Goal: Navigation & Orientation: Find specific page/section

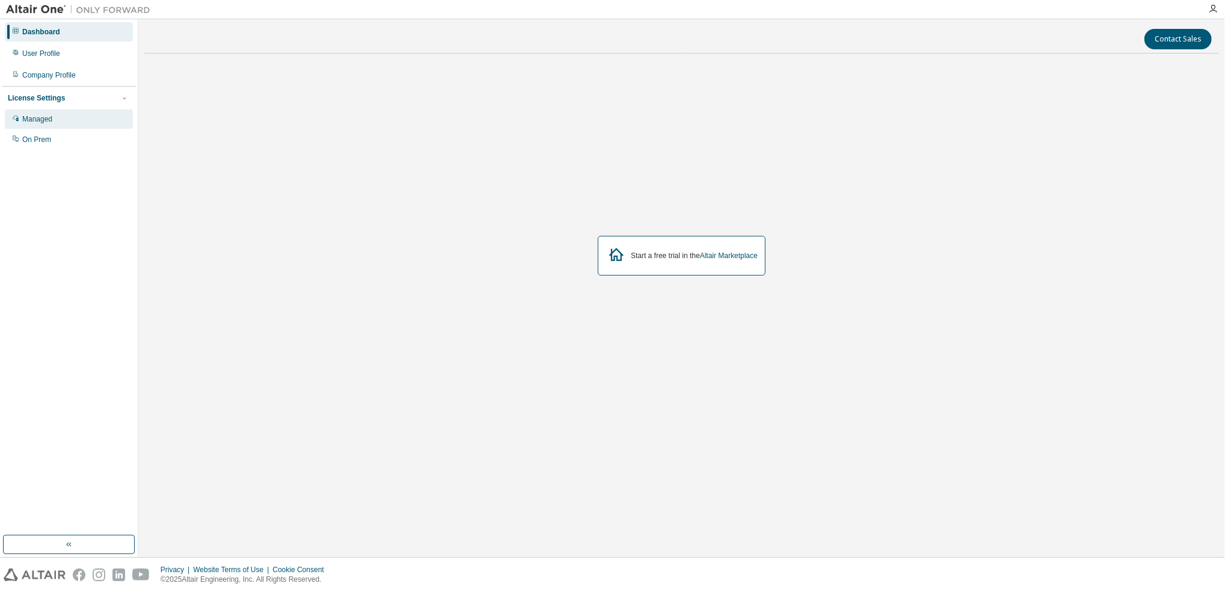
click at [79, 126] on div "Managed" at bounding box center [69, 118] width 128 height 19
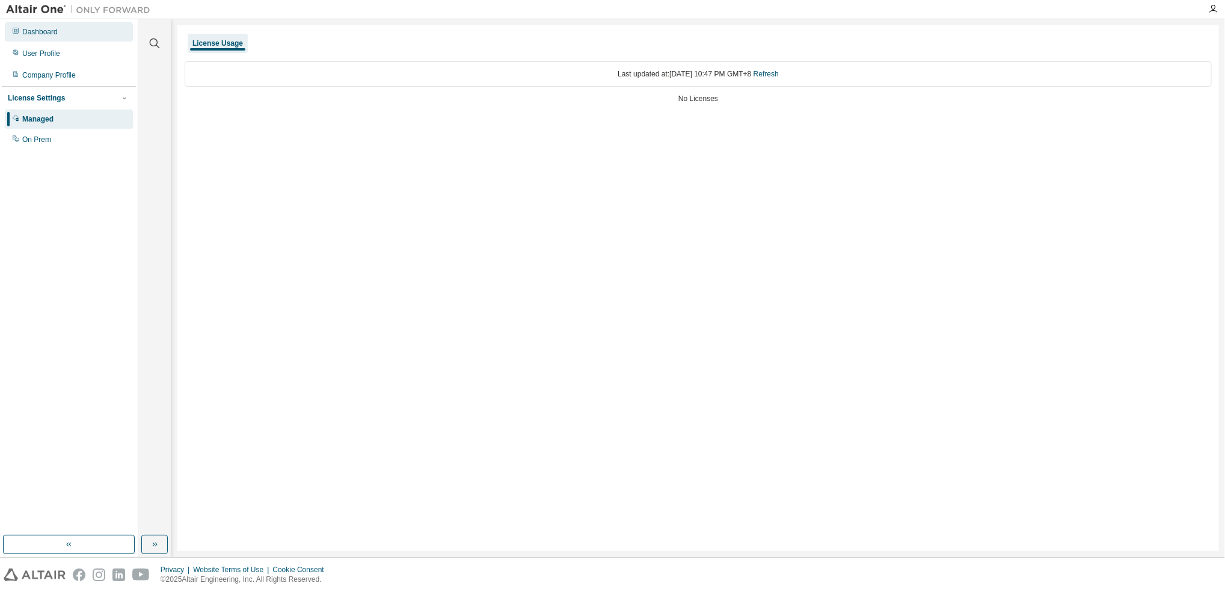
click at [45, 28] on div "Dashboard" at bounding box center [39, 32] width 35 height 10
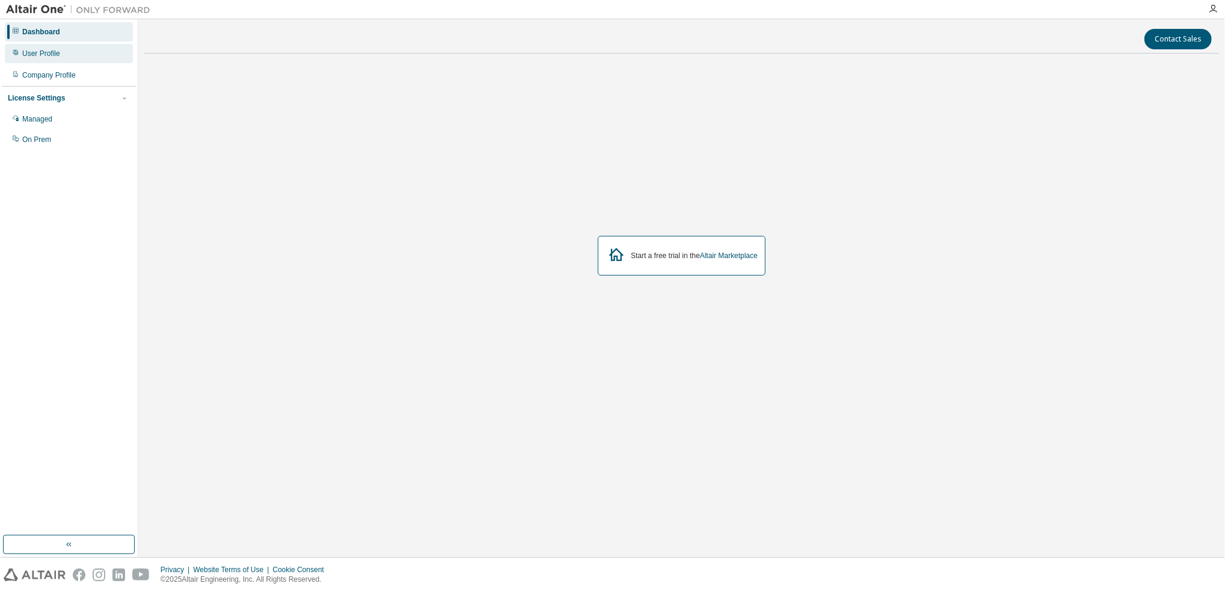
click at [49, 49] on div "User Profile" at bounding box center [41, 54] width 38 height 10
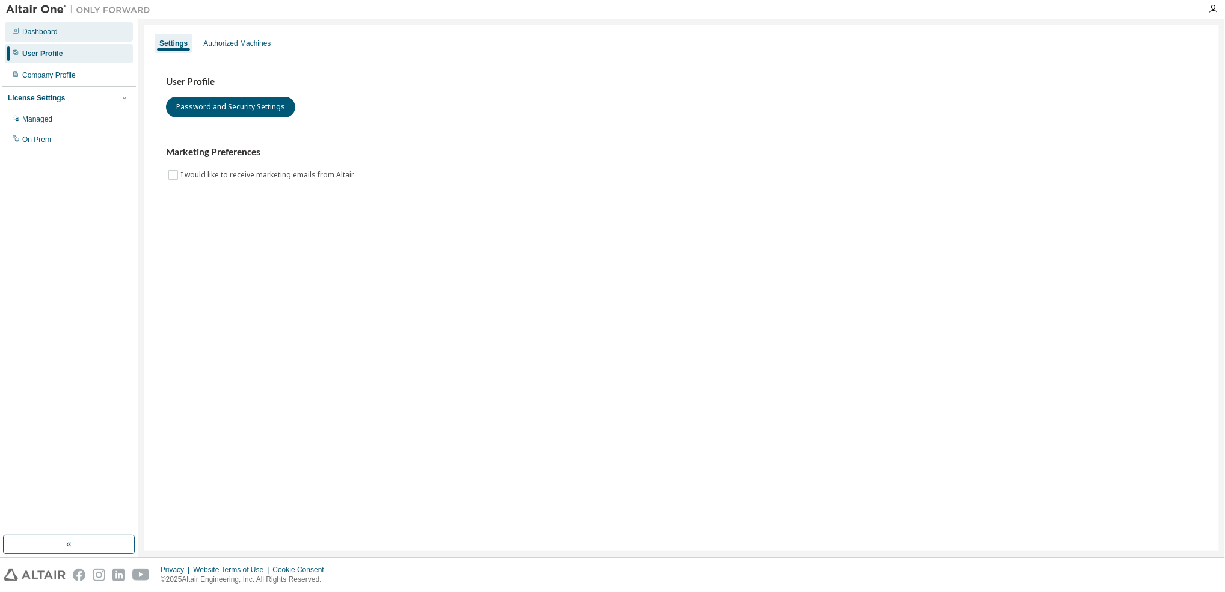
click at [76, 34] on div "Dashboard" at bounding box center [69, 31] width 128 height 19
